Goal: Check status: Check status

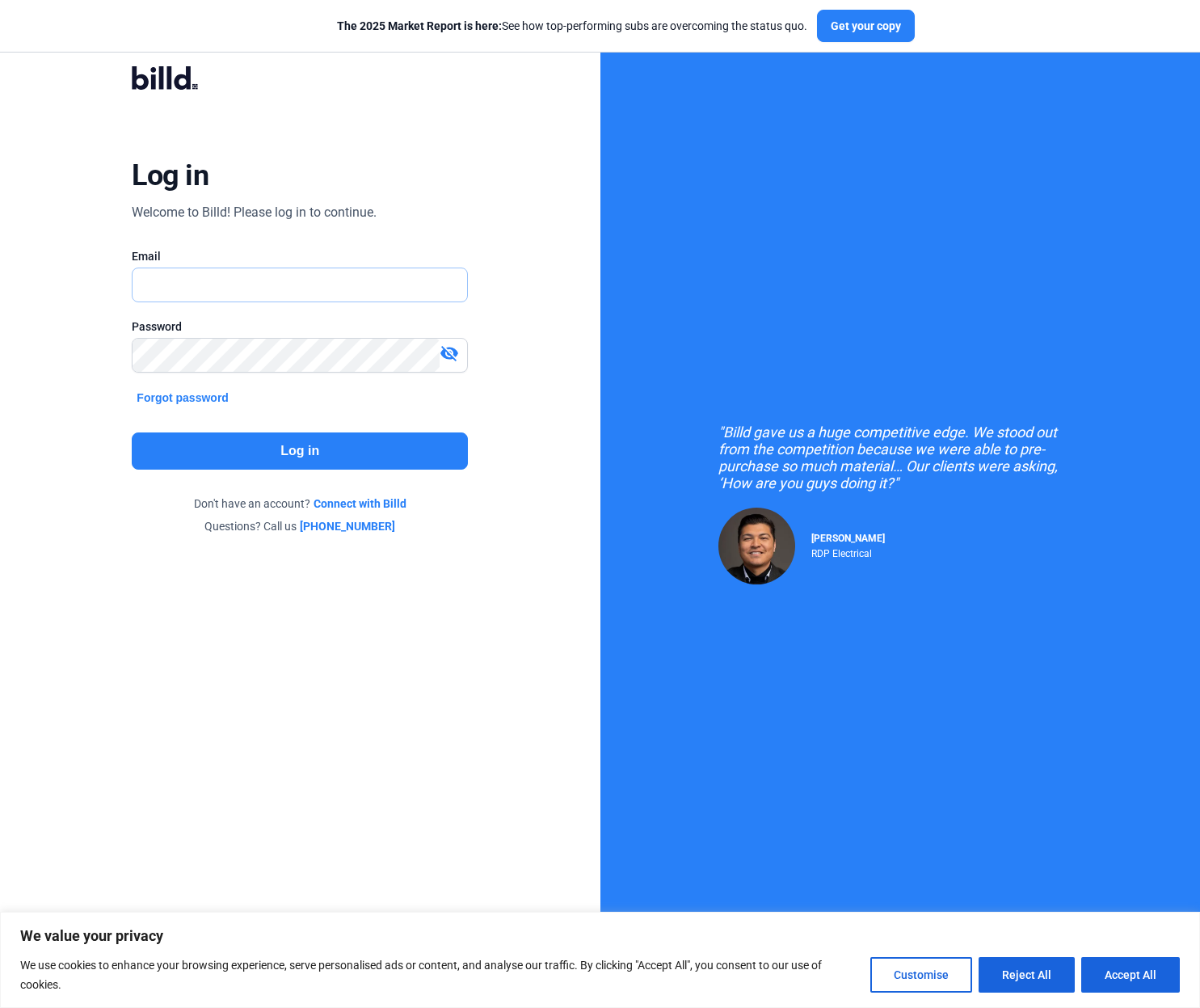
click at [187, 284] on input "text" at bounding box center [300, 285] width 335 height 33
type input "[EMAIL_ADDRESS][DOMAIN_NAME]"
click at [311, 450] on button "Log in" at bounding box center [300, 451] width 336 height 37
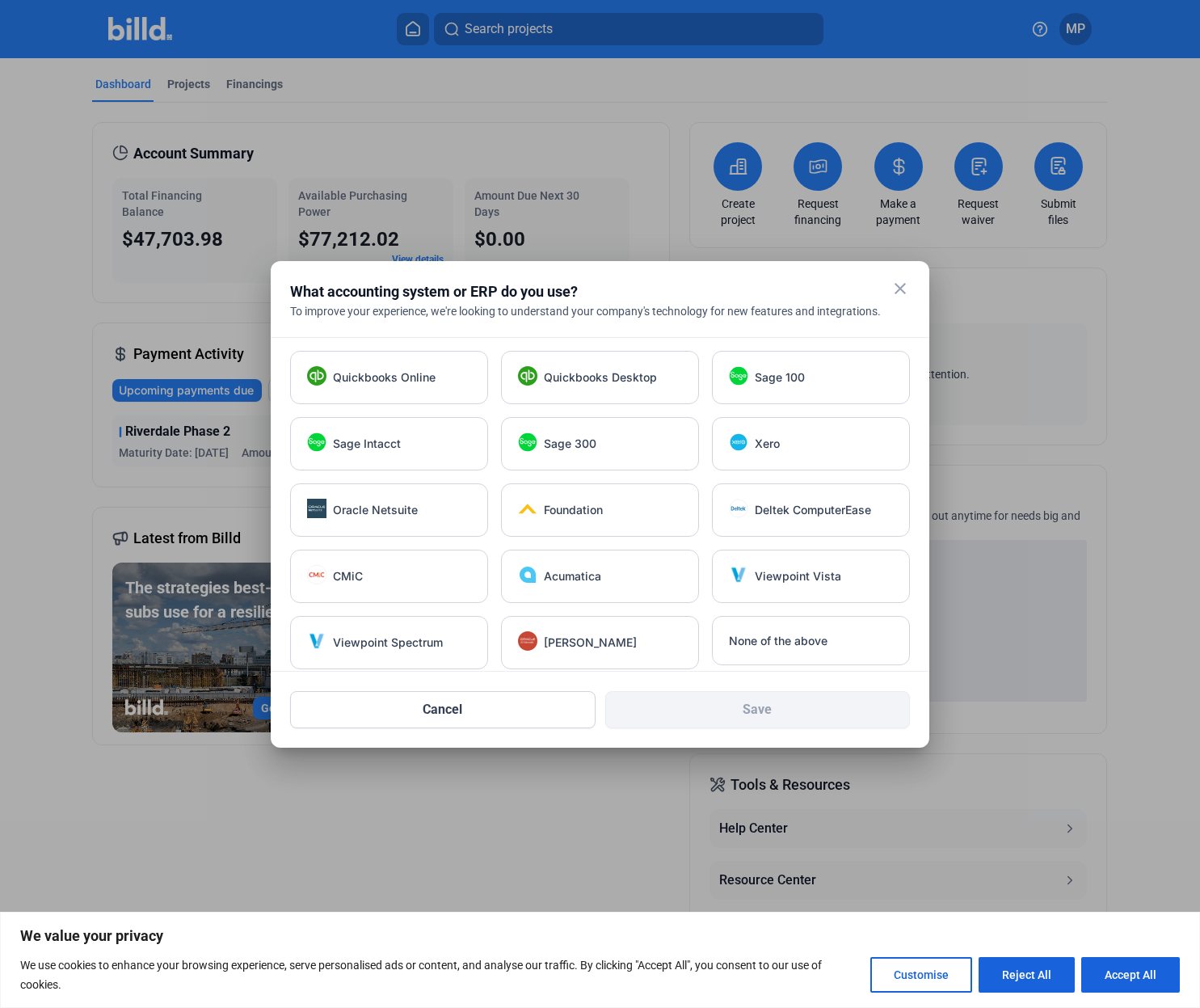
click at [900, 287] on mat-icon "close" at bounding box center [900, 288] width 20 height 20
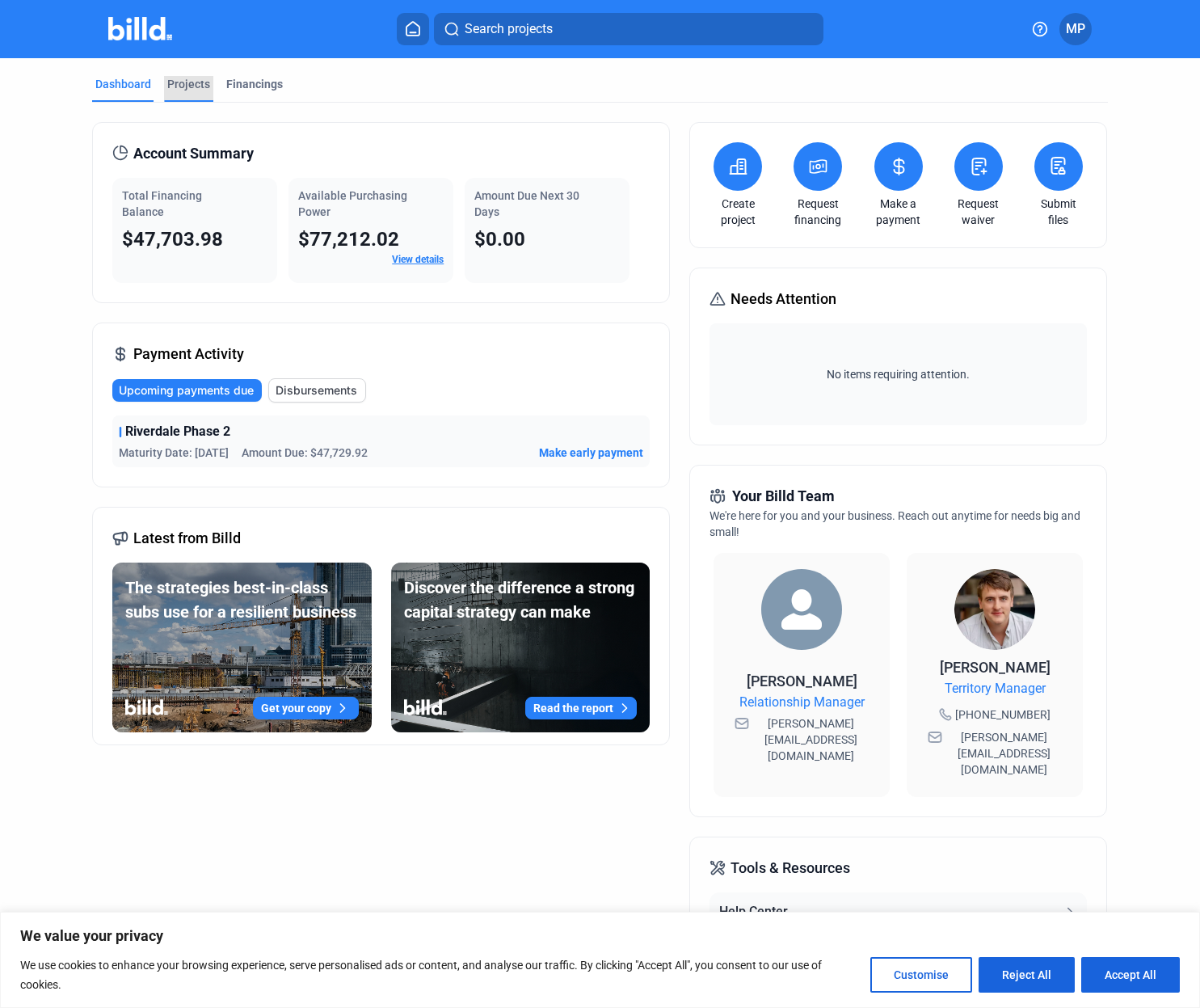
click at [194, 86] on div "Projects" at bounding box center [189, 84] width 43 height 16
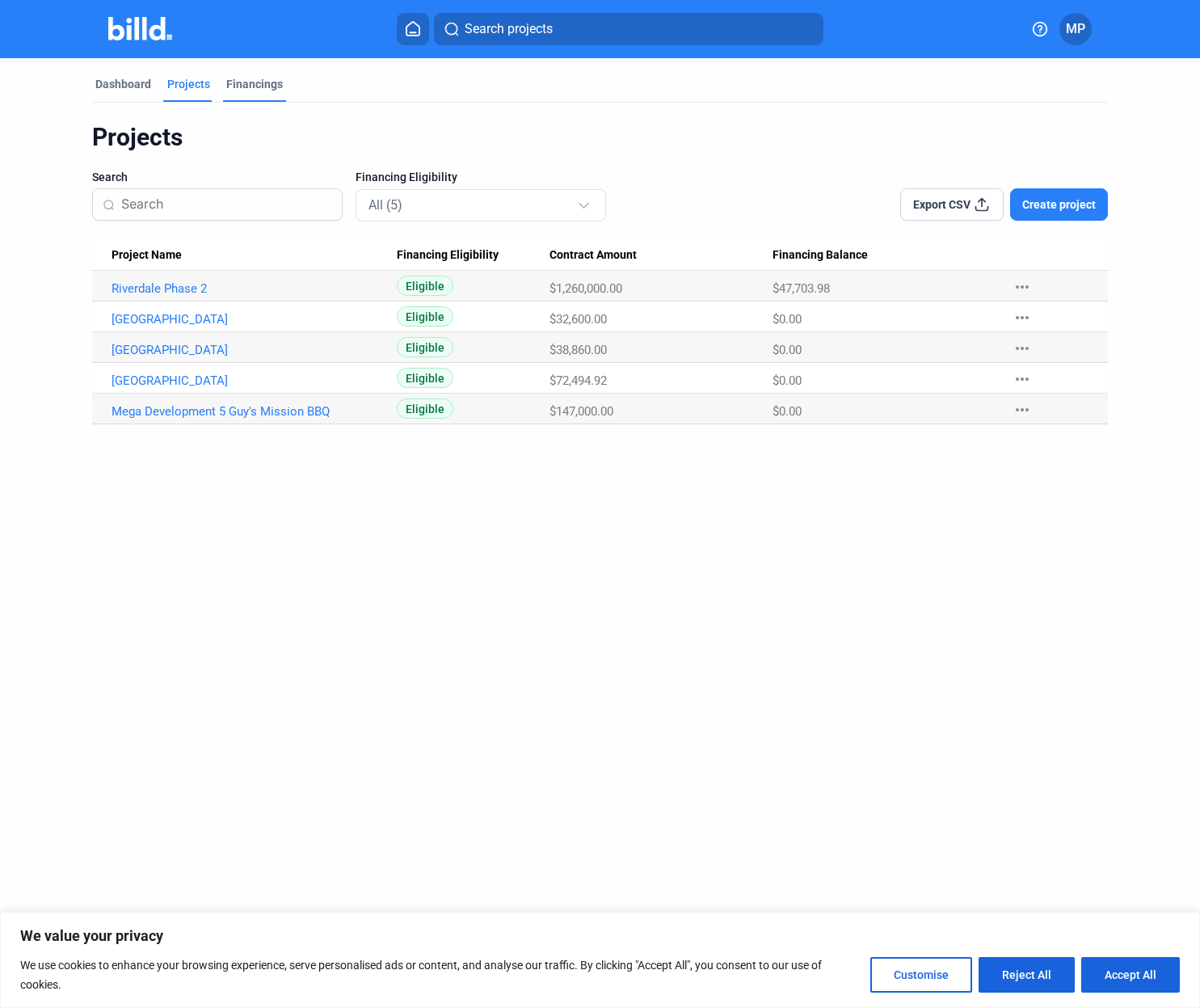
click at [258, 86] on div "Financings" at bounding box center [254, 84] width 57 height 16
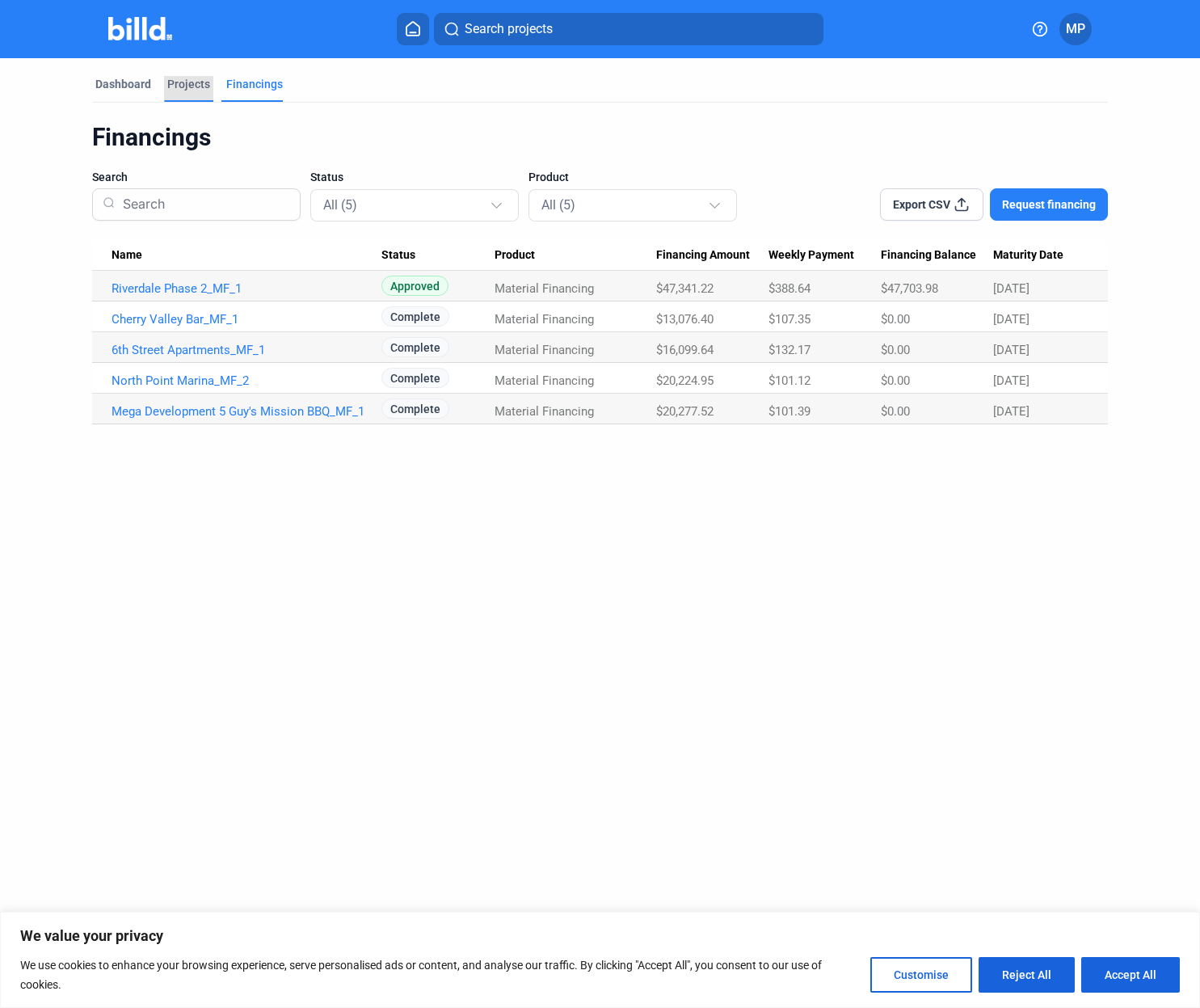
click at [184, 84] on div "Projects" at bounding box center [189, 84] width 43 height 16
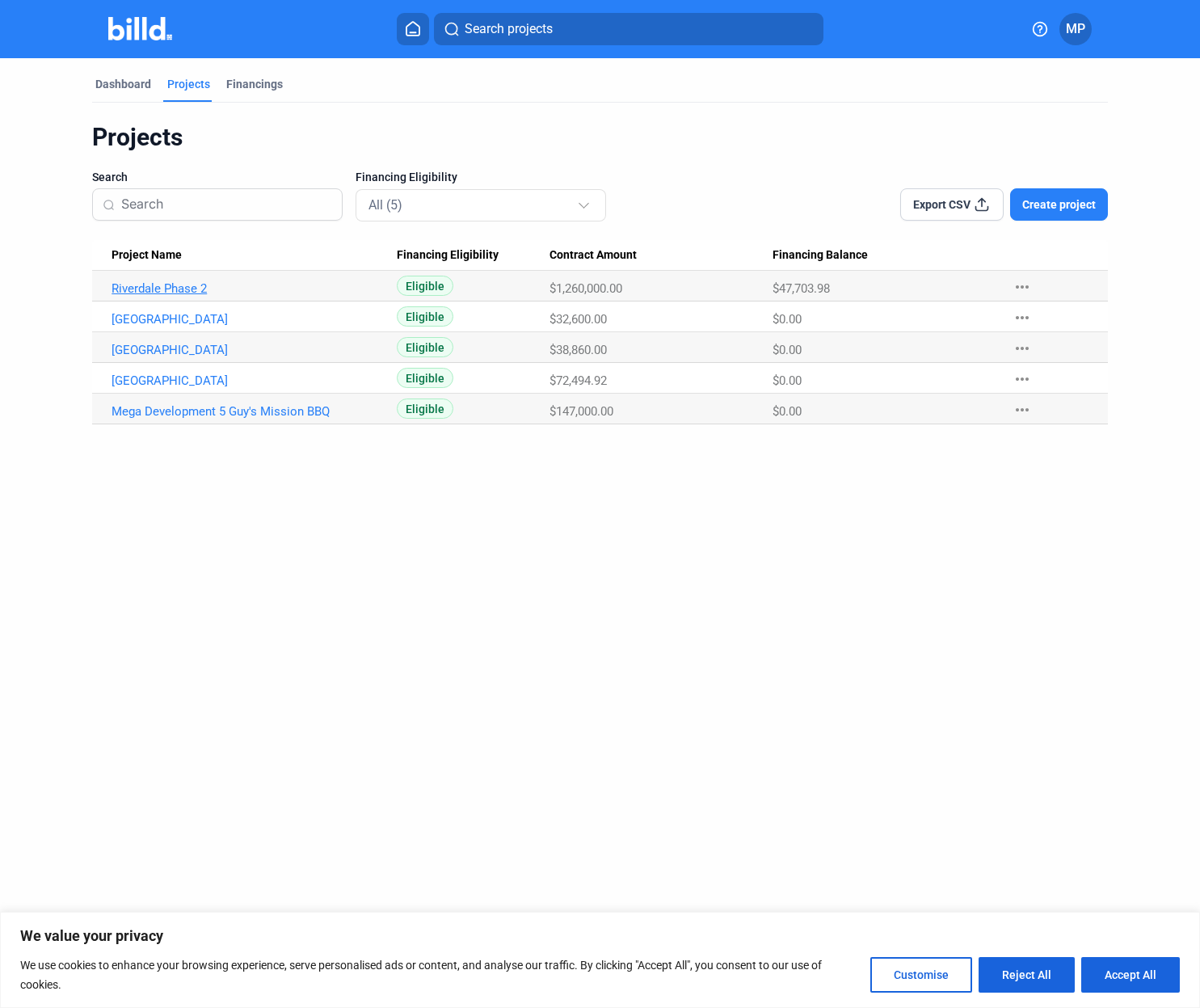
click at [145, 286] on link "Riverdale Phase 2" at bounding box center [247, 288] width 270 height 15
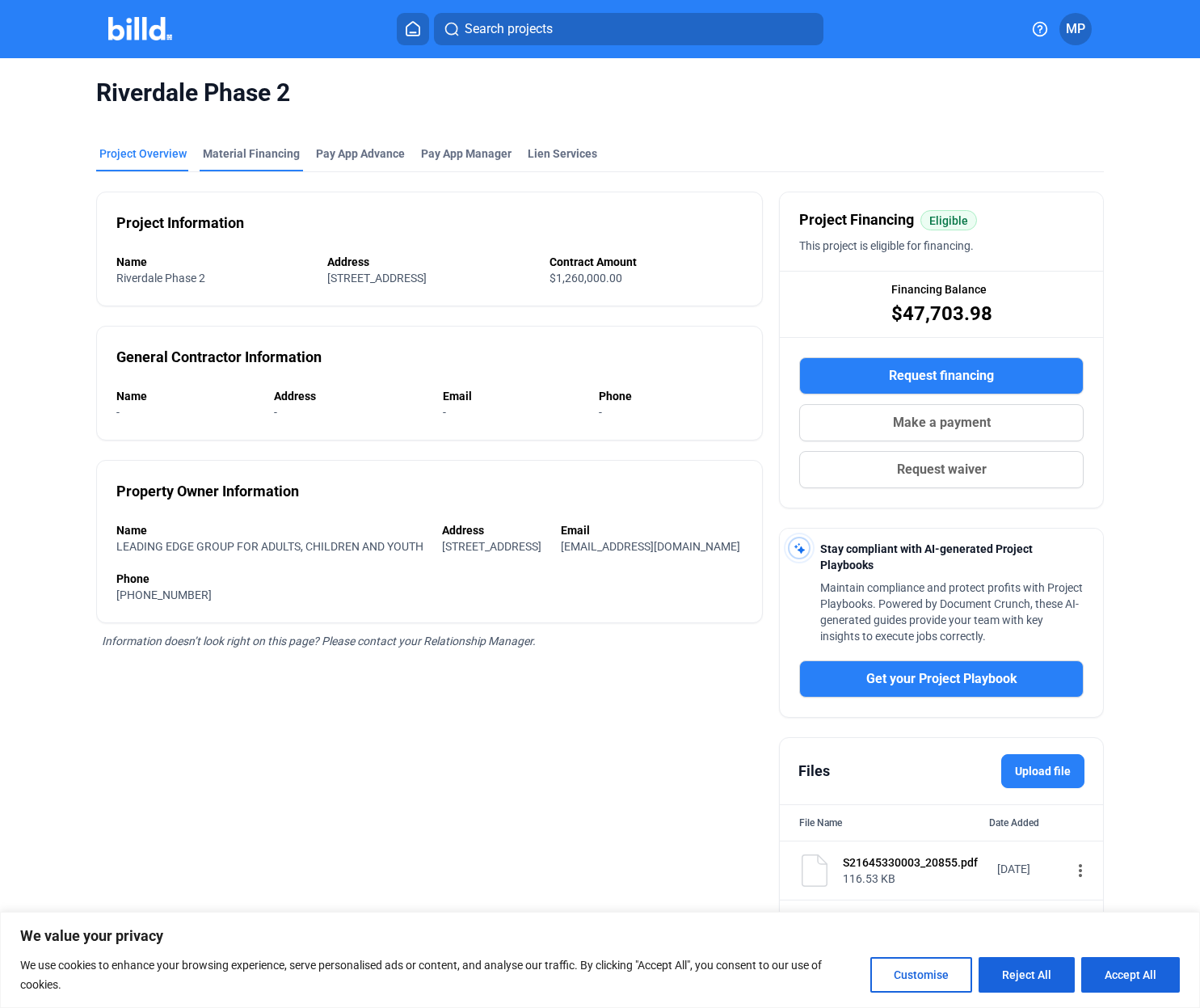
click at [260, 154] on div "Material Financing" at bounding box center [251, 153] width 97 height 16
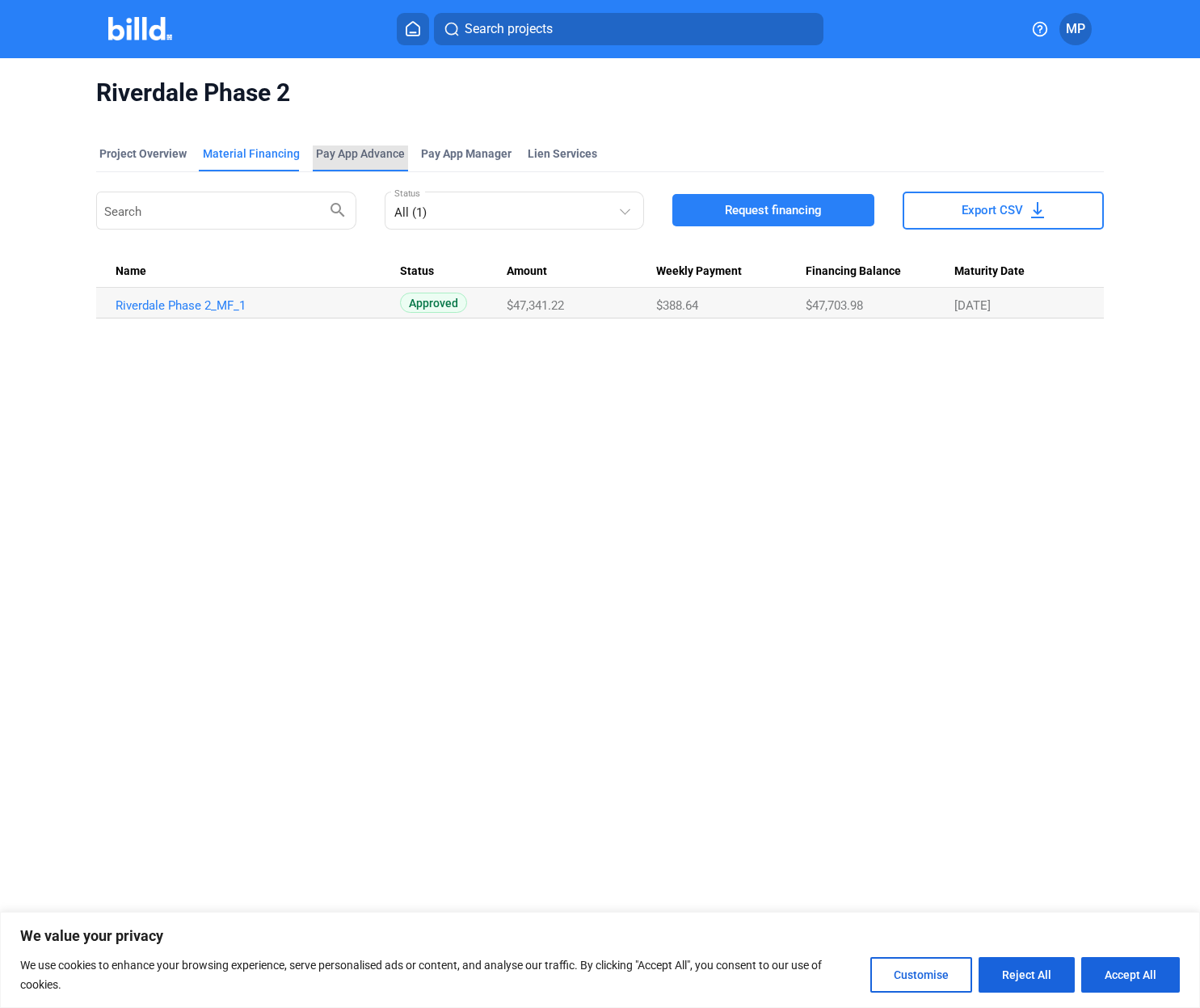
click at [349, 151] on div "Pay App Advance" at bounding box center [361, 153] width 89 height 16
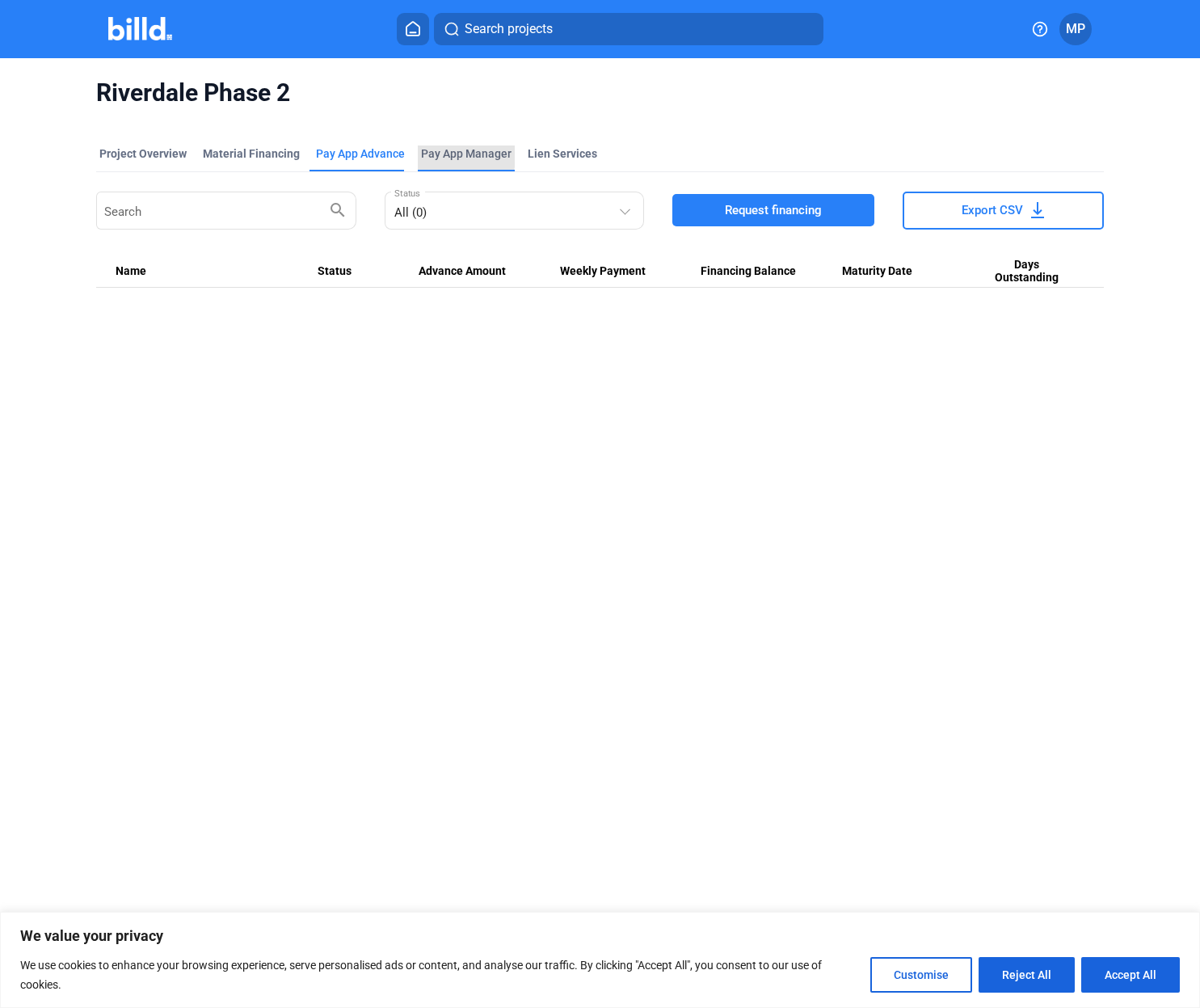
click at [424, 156] on span "Pay App Manager" at bounding box center [466, 153] width 90 height 16
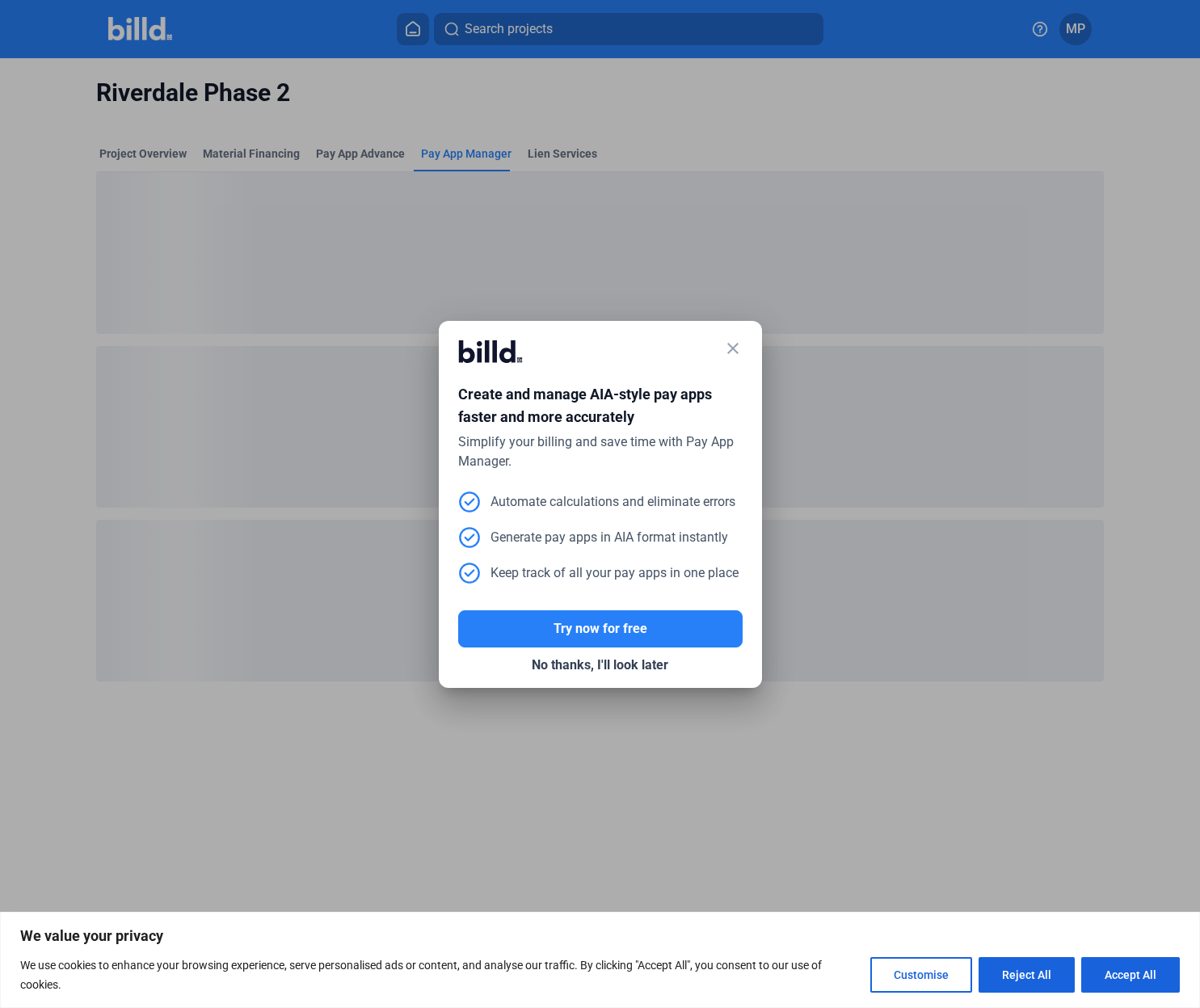
click at [731, 350] on mat-icon "close" at bounding box center [733, 348] width 20 height 20
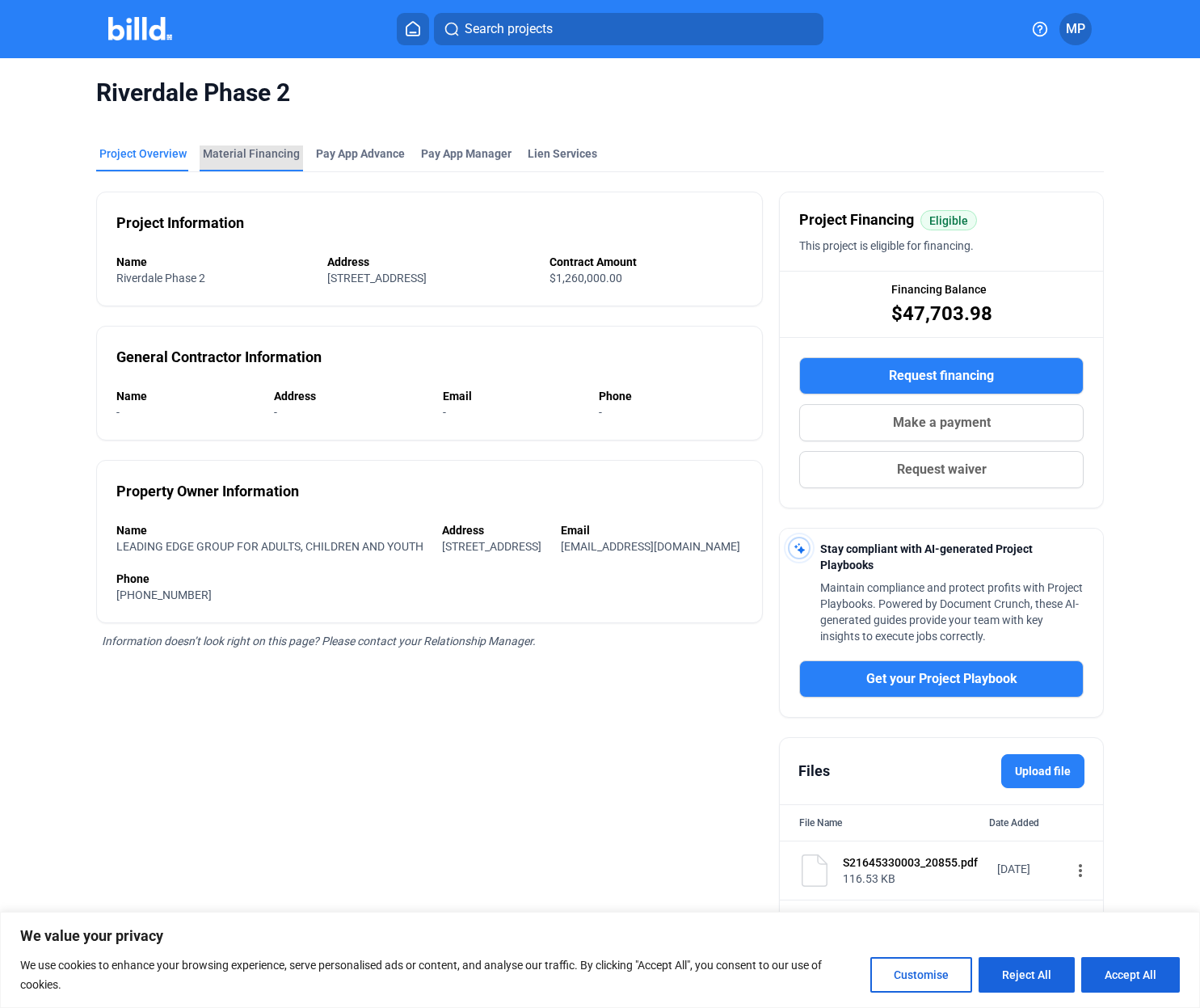
click at [266, 152] on div "Material Financing" at bounding box center [251, 153] width 97 height 16
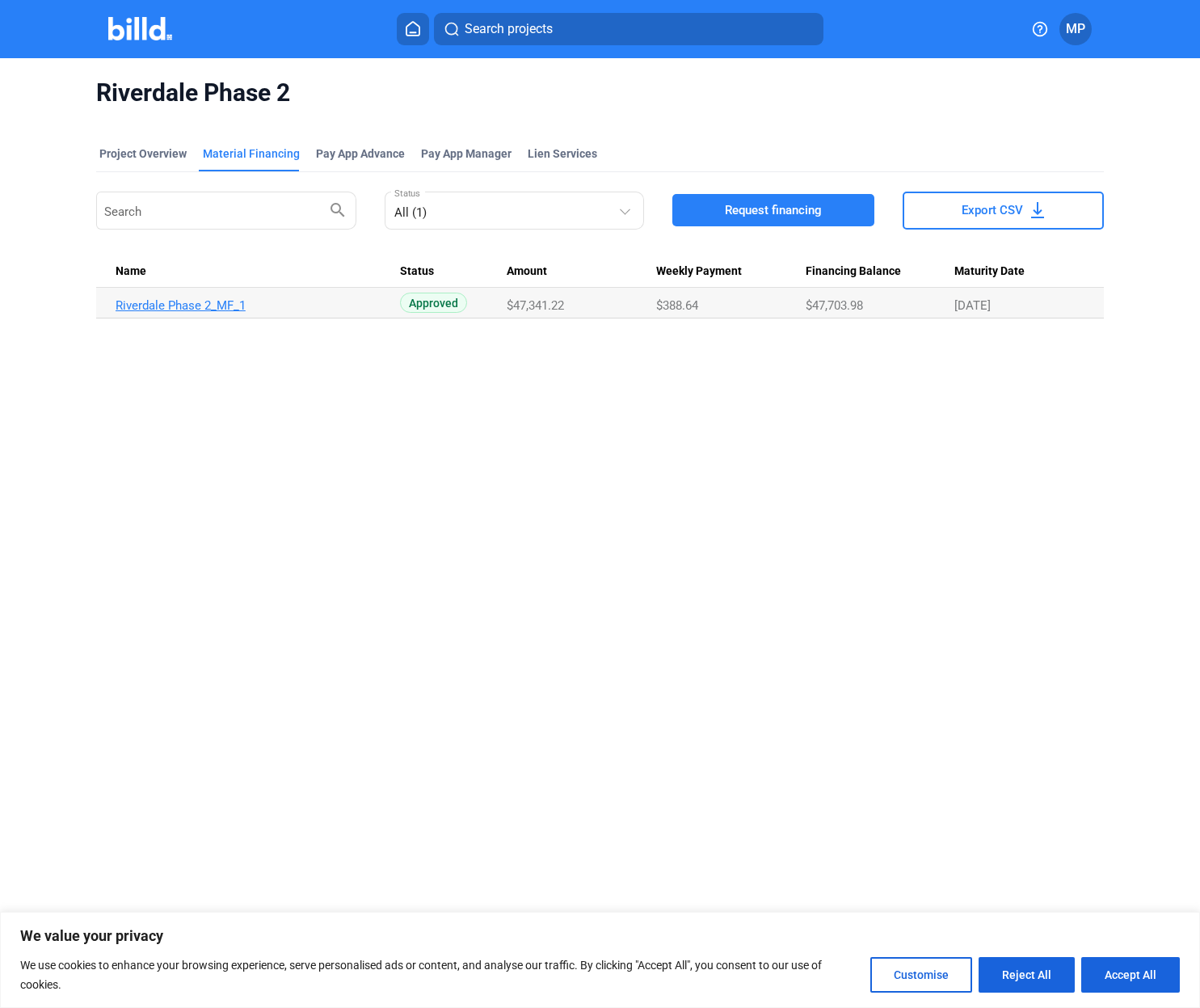
click at [176, 298] on link "Riverdale Phase 2_MF_1" at bounding box center [250, 306] width 270 height 15
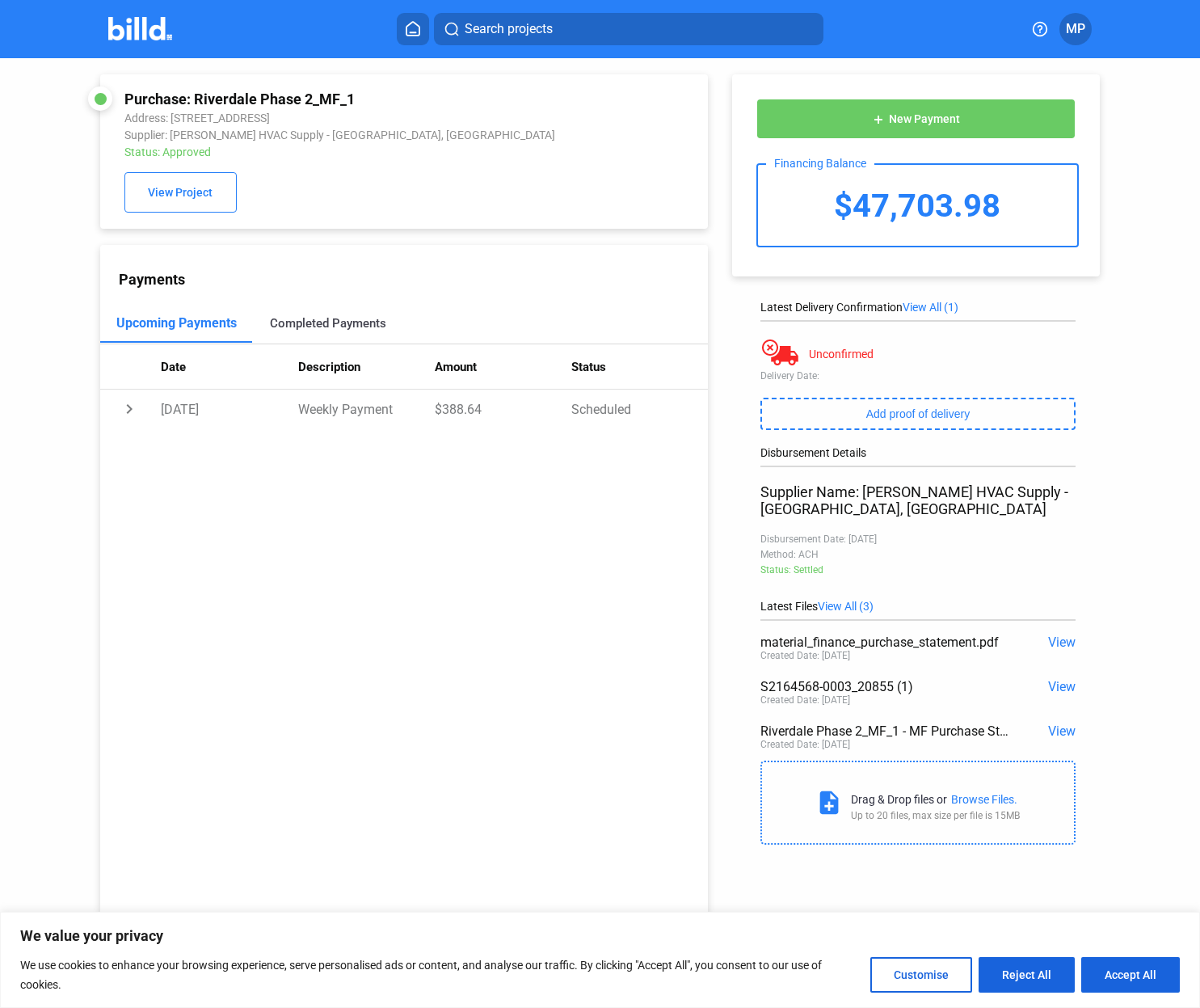
click at [320, 330] on div "Completed Payments" at bounding box center [327, 324] width 116 height 15
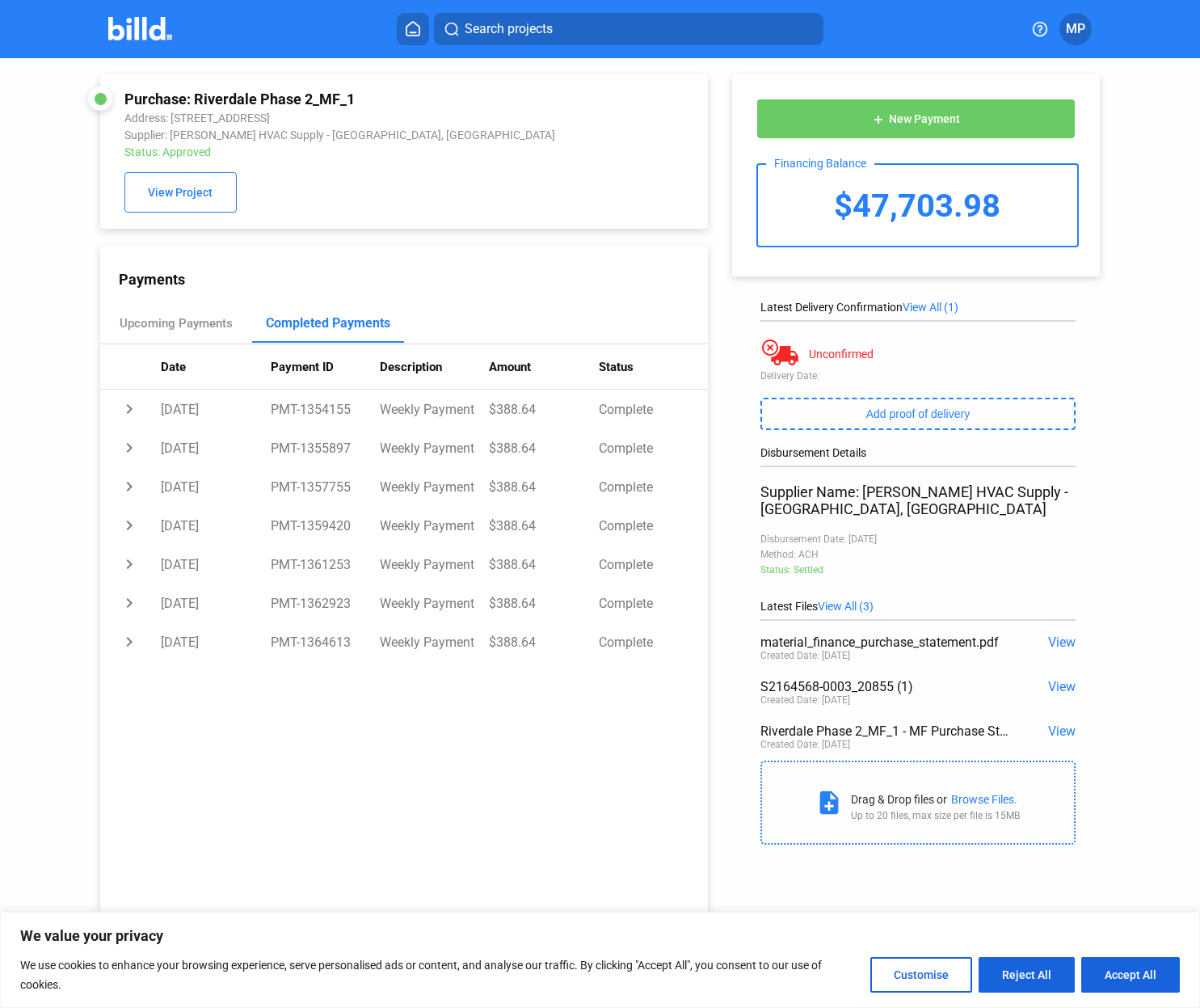
click at [920, 307] on span "View All (1)" at bounding box center [931, 307] width 56 height 13
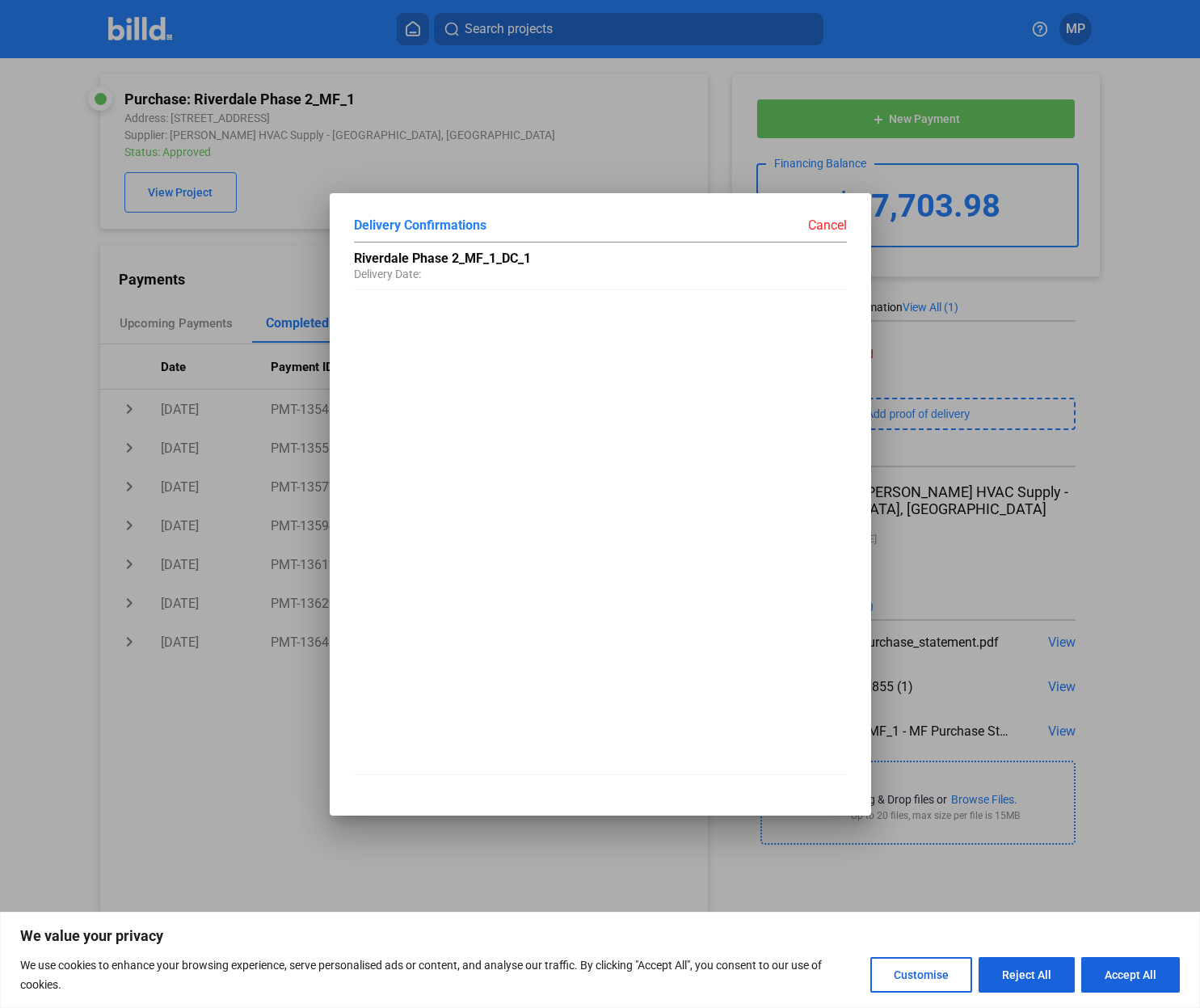
click at [823, 222] on div "Cancel" at bounding box center [724, 225] width 247 height 16
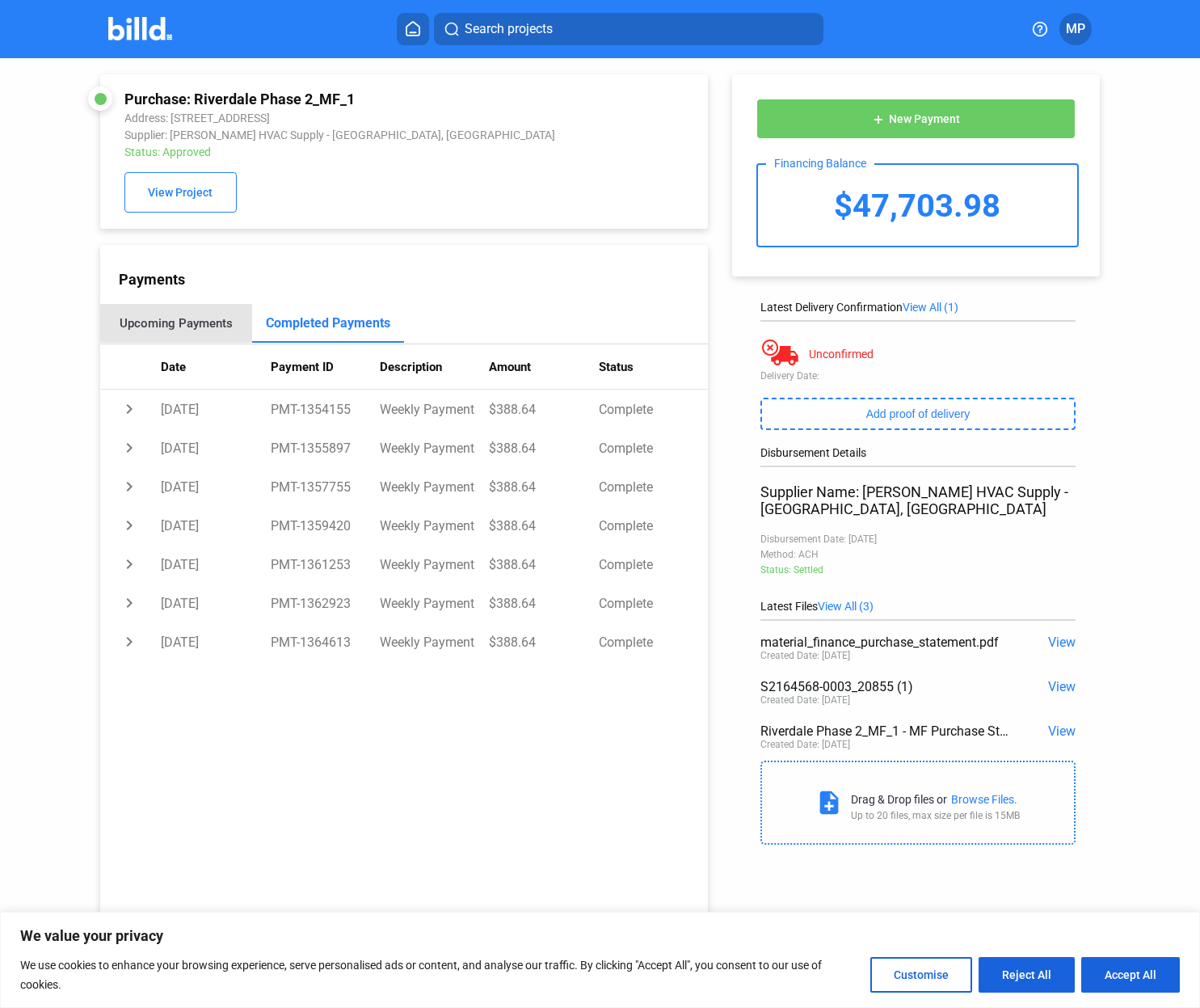
click at [186, 327] on div "Upcoming Payments" at bounding box center [177, 324] width 113 height 15
